Goal: Transaction & Acquisition: Purchase product/service

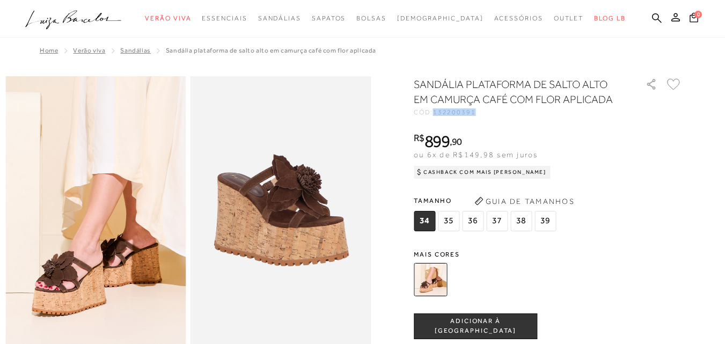
click at [652, 18] on icon at bounding box center [657, 18] width 10 height 10
click at [652, 13] on icon at bounding box center [657, 18] width 10 height 10
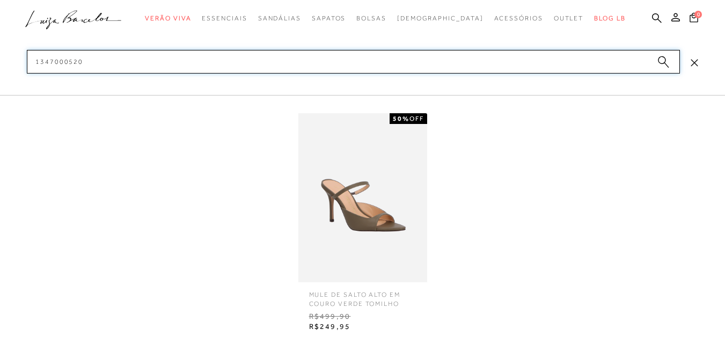
type input "1347000520"
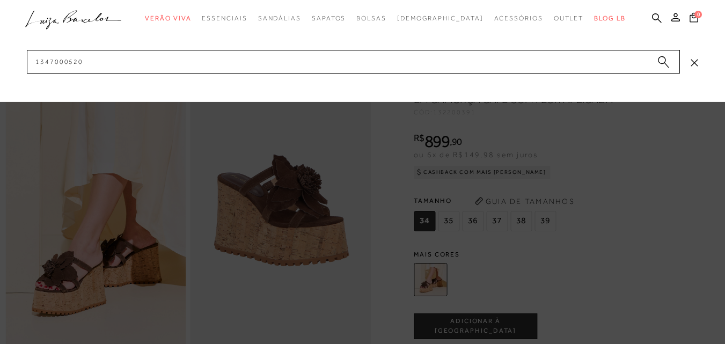
click at [693, 63] on icon at bounding box center [693, 62] width 7 height 7
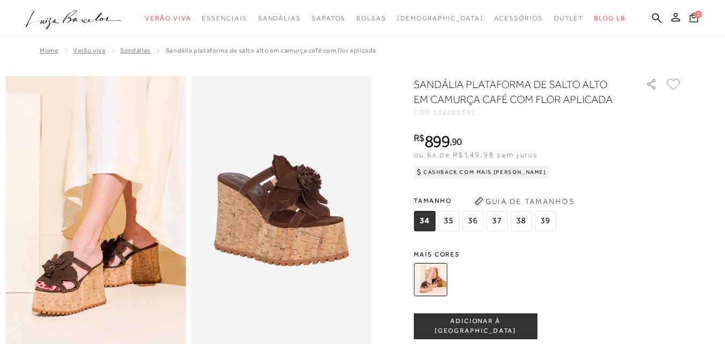
click at [90, 20] on icon ".a{fill-rule:evenodd;}" at bounding box center [73, 20] width 97 height 23
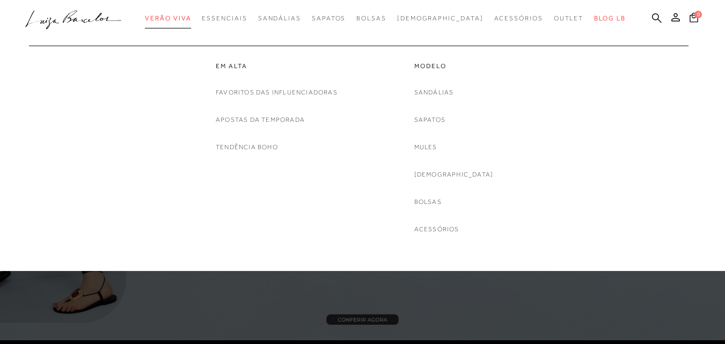
click at [191, 17] on span "Verão Viva" at bounding box center [168, 18] width 46 height 8
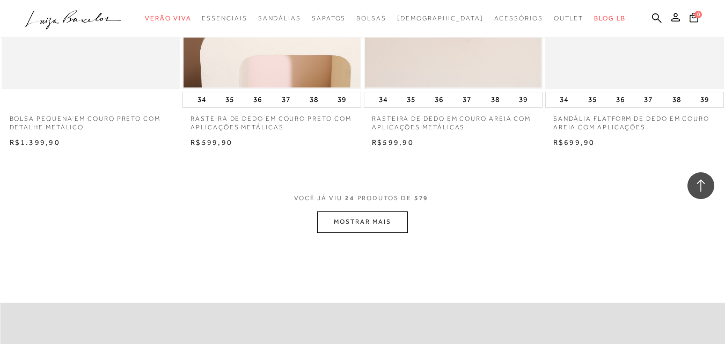
scroll to position [1984, 0]
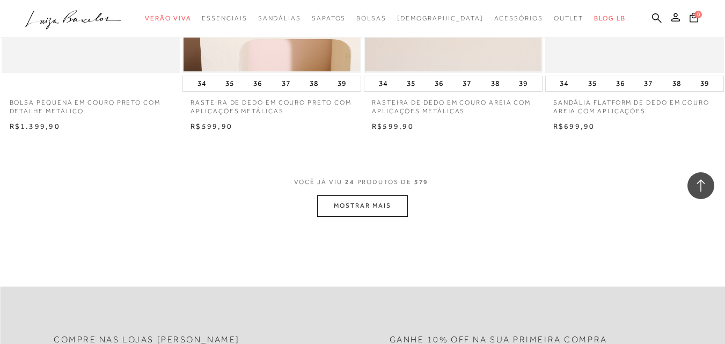
click at [360, 205] on button "MOSTRAR MAIS" at bounding box center [362, 205] width 90 height 21
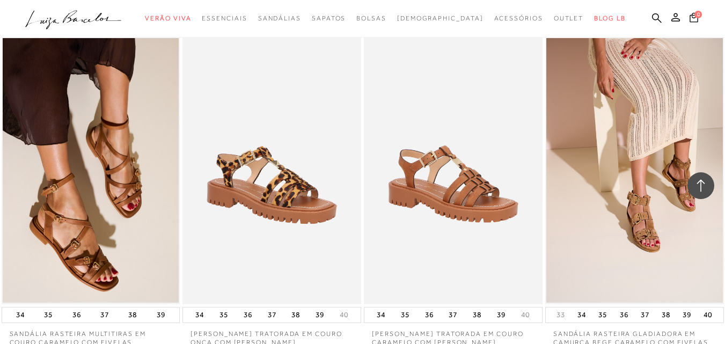
scroll to position [3164, 0]
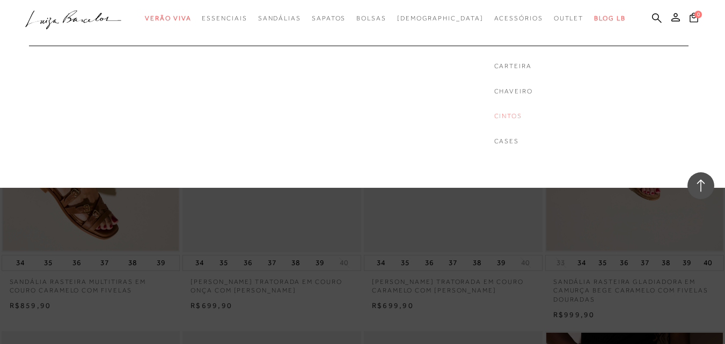
click at [494, 118] on link "Cintos" at bounding box center [513, 116] width 39 height 9
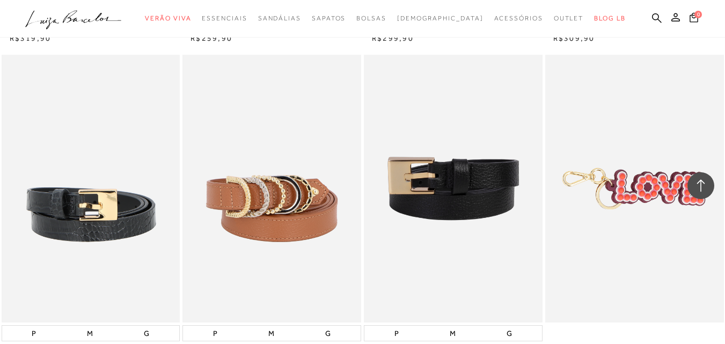
scroll to position [1395, 0]
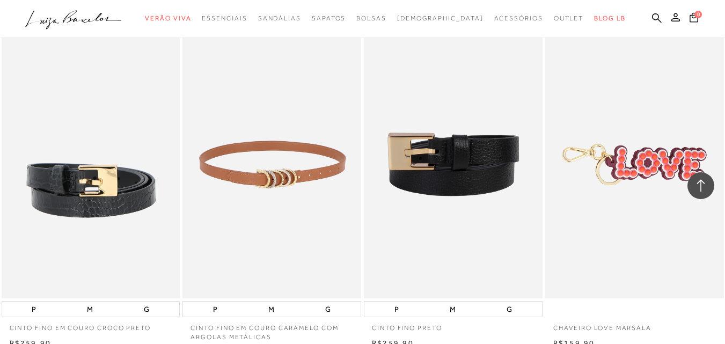
click at [254, 156] on img at bounding box center [272, 165] width 178 height 268
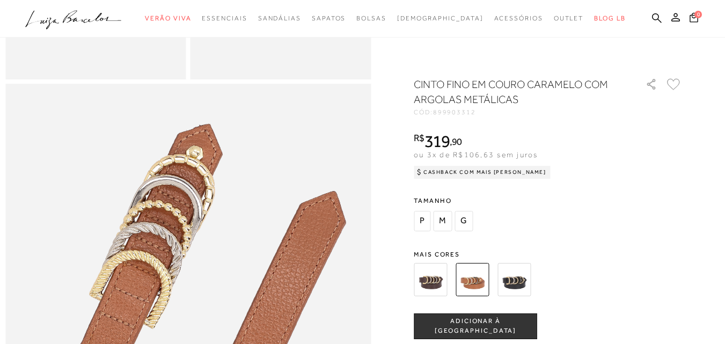
scroll to position [268, 0]
drag, startPoint x: 448, startPoint y: 220, endPoint x: 442, endPoint y: 219, distance: 6.0
click at [447, 220] on span "M" at bounding box center [442, 221] width 19 height 20
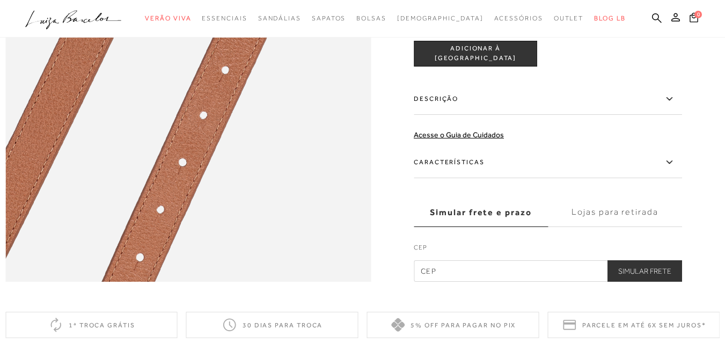
scroll to position [590, 0]
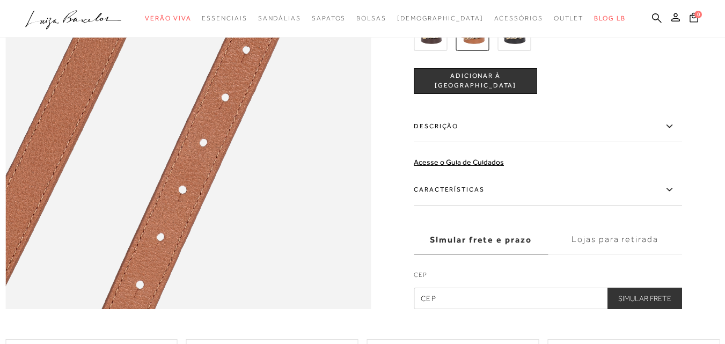
click at [670, 196] on icon at bounding box center [668, 189] width 13 height 13
click at [0, 0] on input "Características" at bounding box center [0, 0] width 0 height 0
